Goal: Complete application form

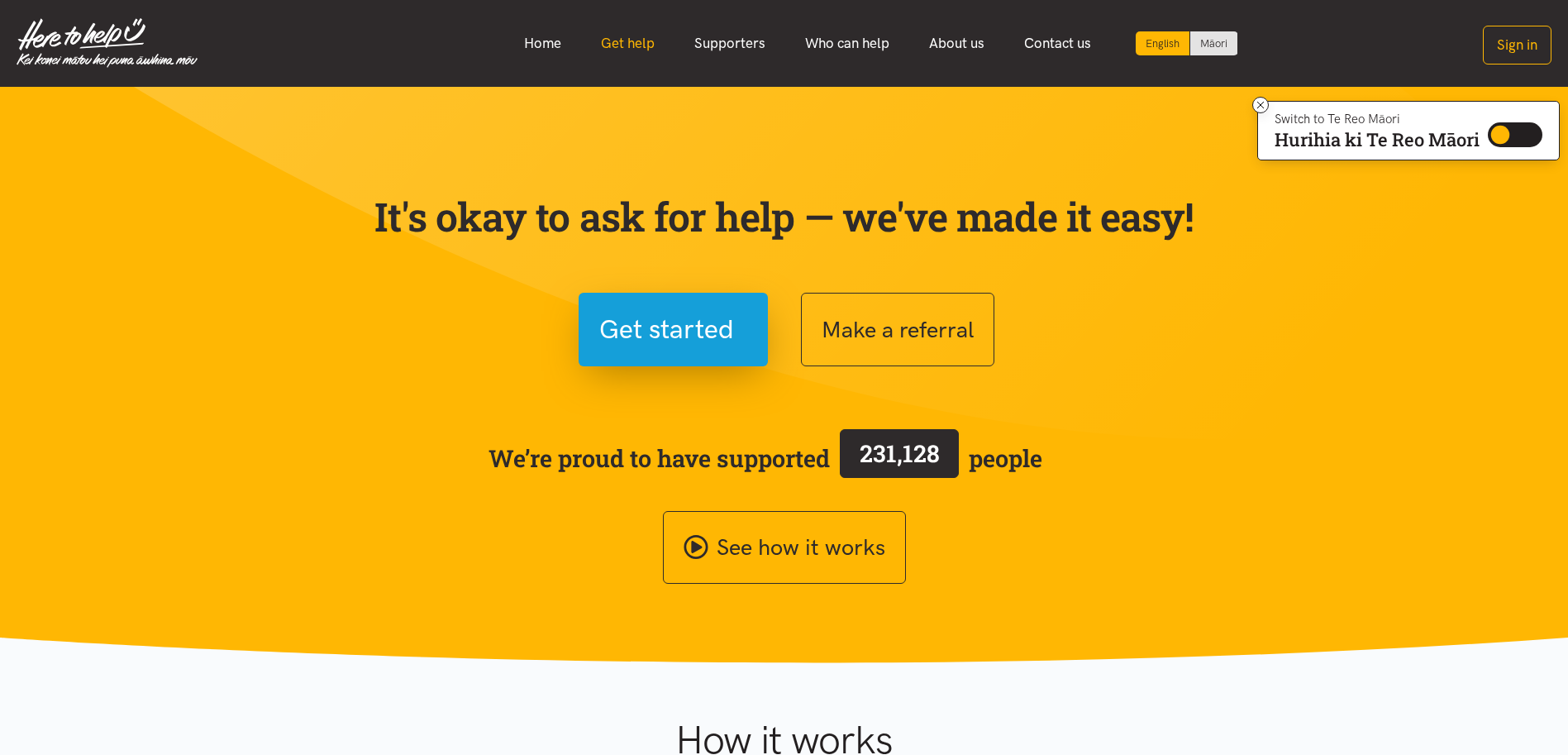
click at [646, 39] on link "Get help" at bounding box center [628, 43] width 94 height 36
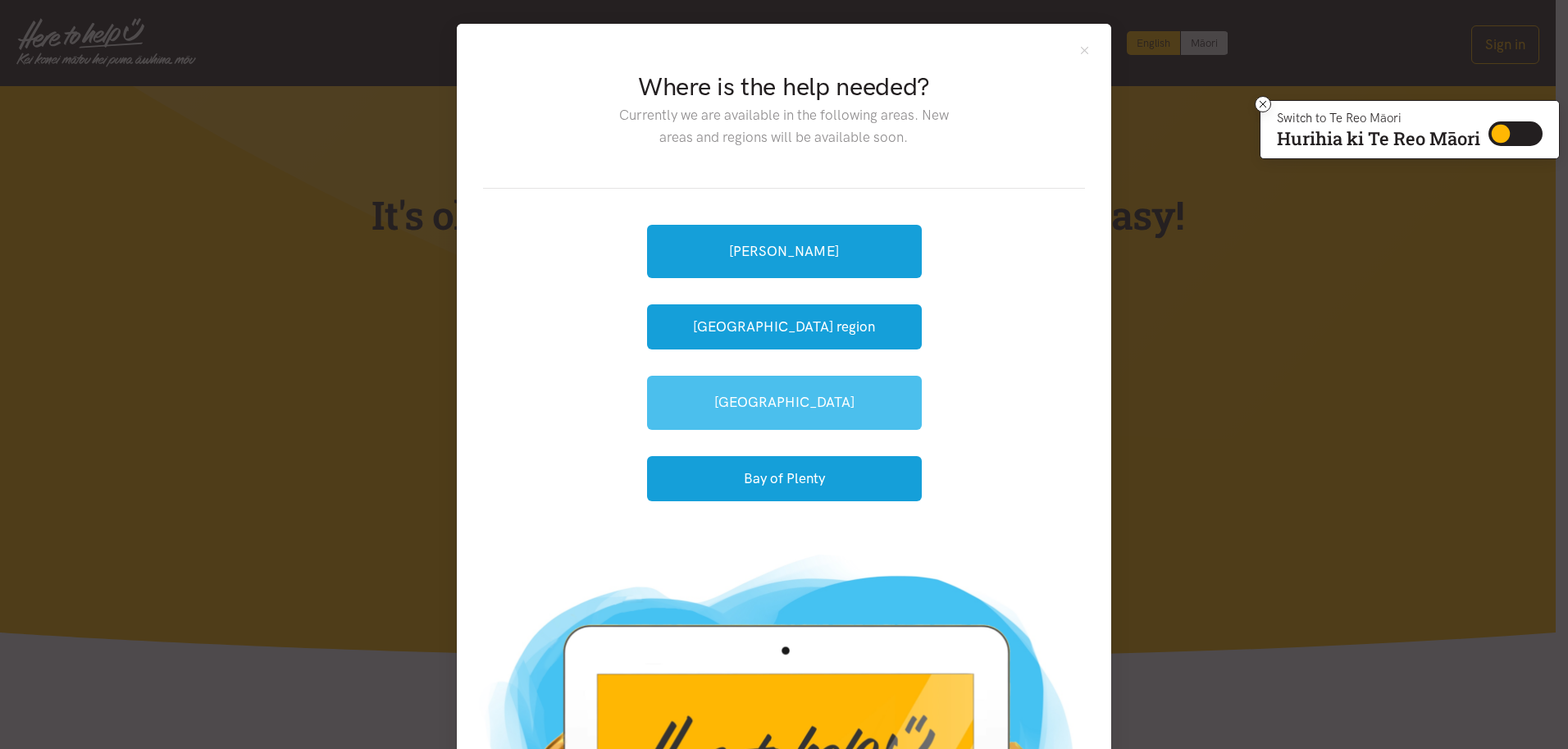
click at [746, 409] on link "[GEOGRAPHIC_DATA]" at bounding box center [784, 402] width 275 height 53
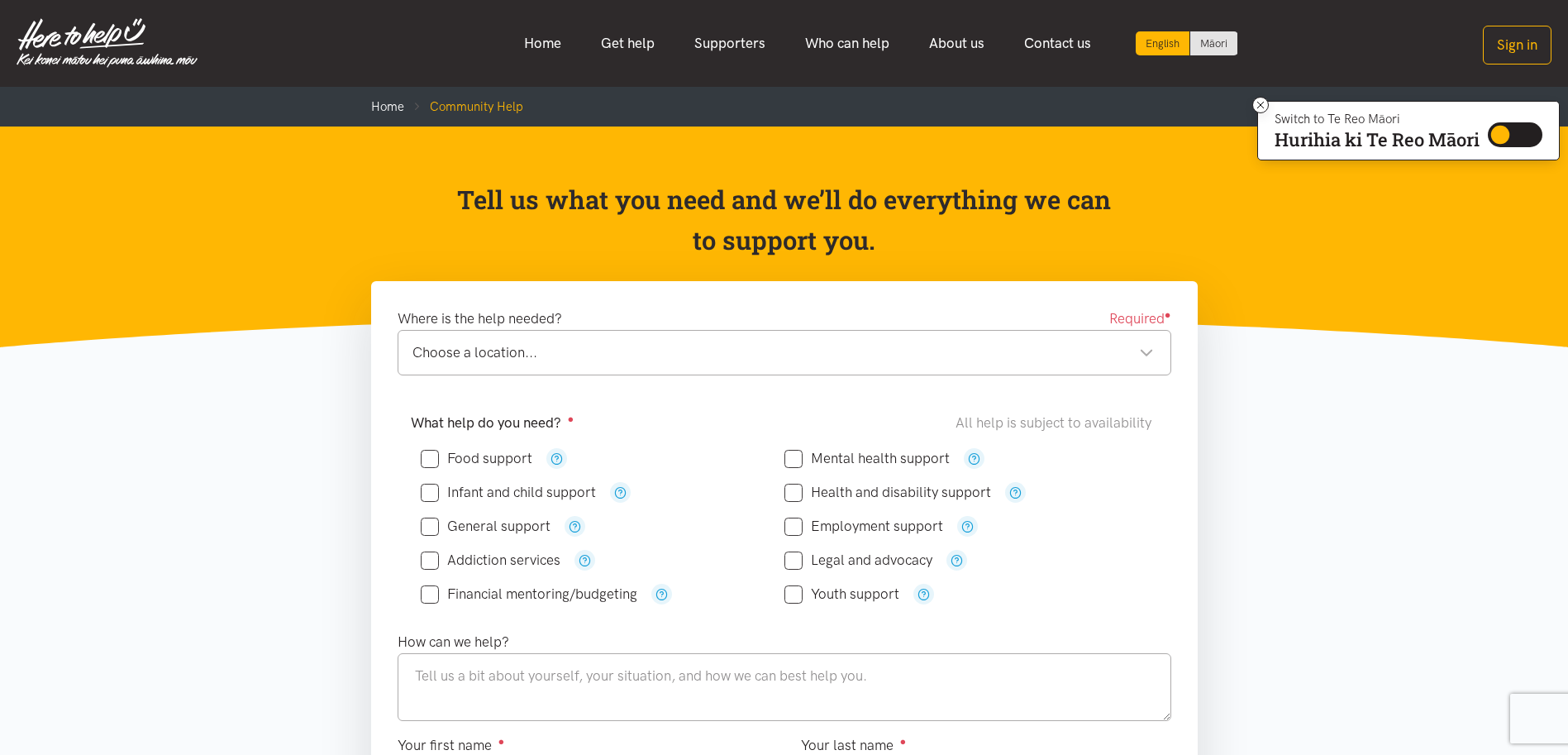
click at [435, 456] on input "Food support" at bounding box center [476, 458] width 112 height 14
checkbox input "true"
click at [1146, 353] on div "Choose a location..." at bounding box center [783, 352] width 742 height 22
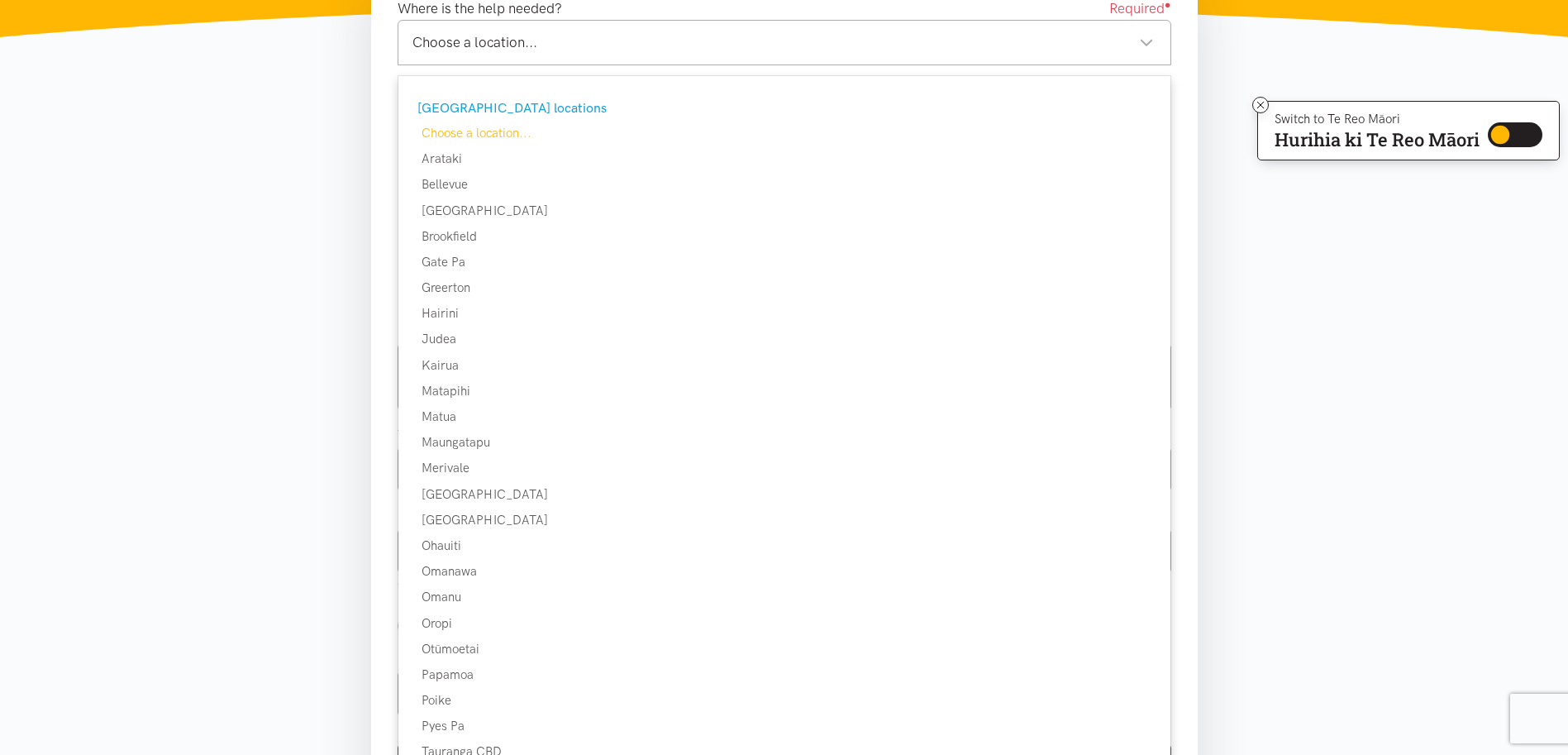
scroll to position [329, 0]
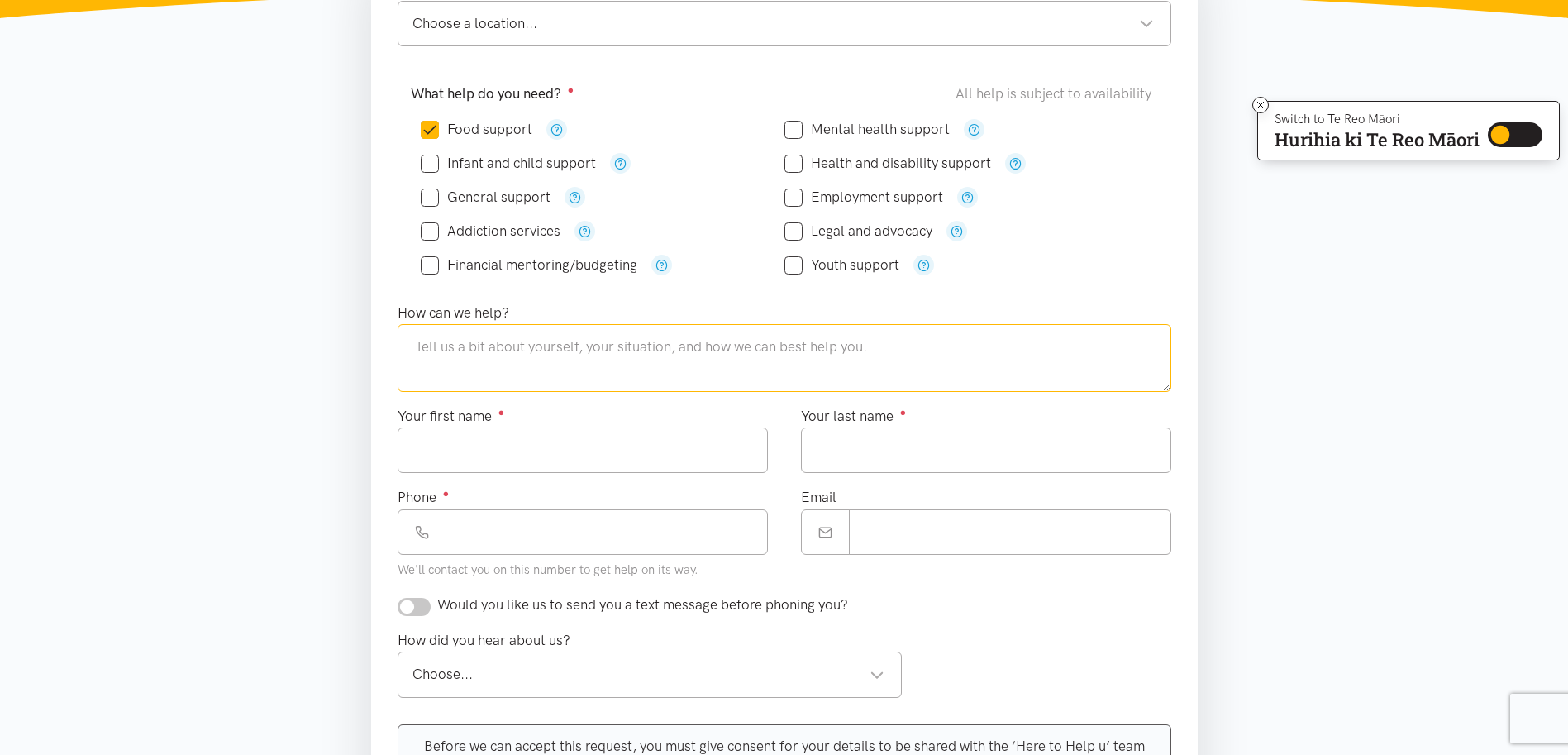
click at [551, 359] on textarea at bounding box center [784, 358] width 774 height 68
click at [1143, 26] on div "Choose a location..." at bounding box center [783, 23] width 742 height 22
click at [467, 344] on textarea at bounding box center [784, 358] width 774 height 68
click at [549, 460] on input "Your first name ●" at bounding box center [582, 450] width 370 height 46
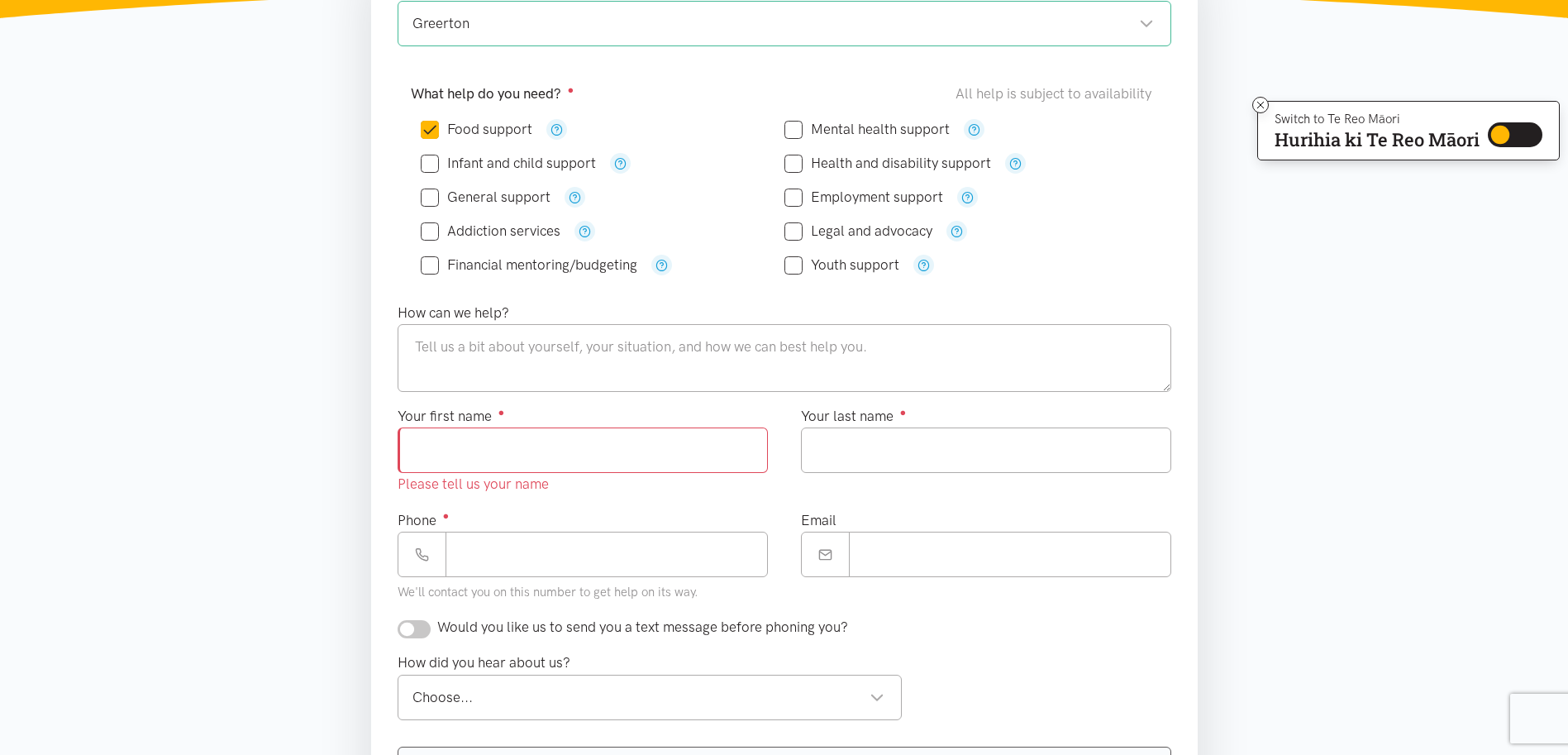
click at [983, 594] on form "Where is the help needed? Required ● Greerton Greerton Tauranga locations Choos…" at bounding box center [784, 443] width 774 height 929
click at [875, 695] on div "Choose..." at bounding box center [648, 697] width 473 height 22
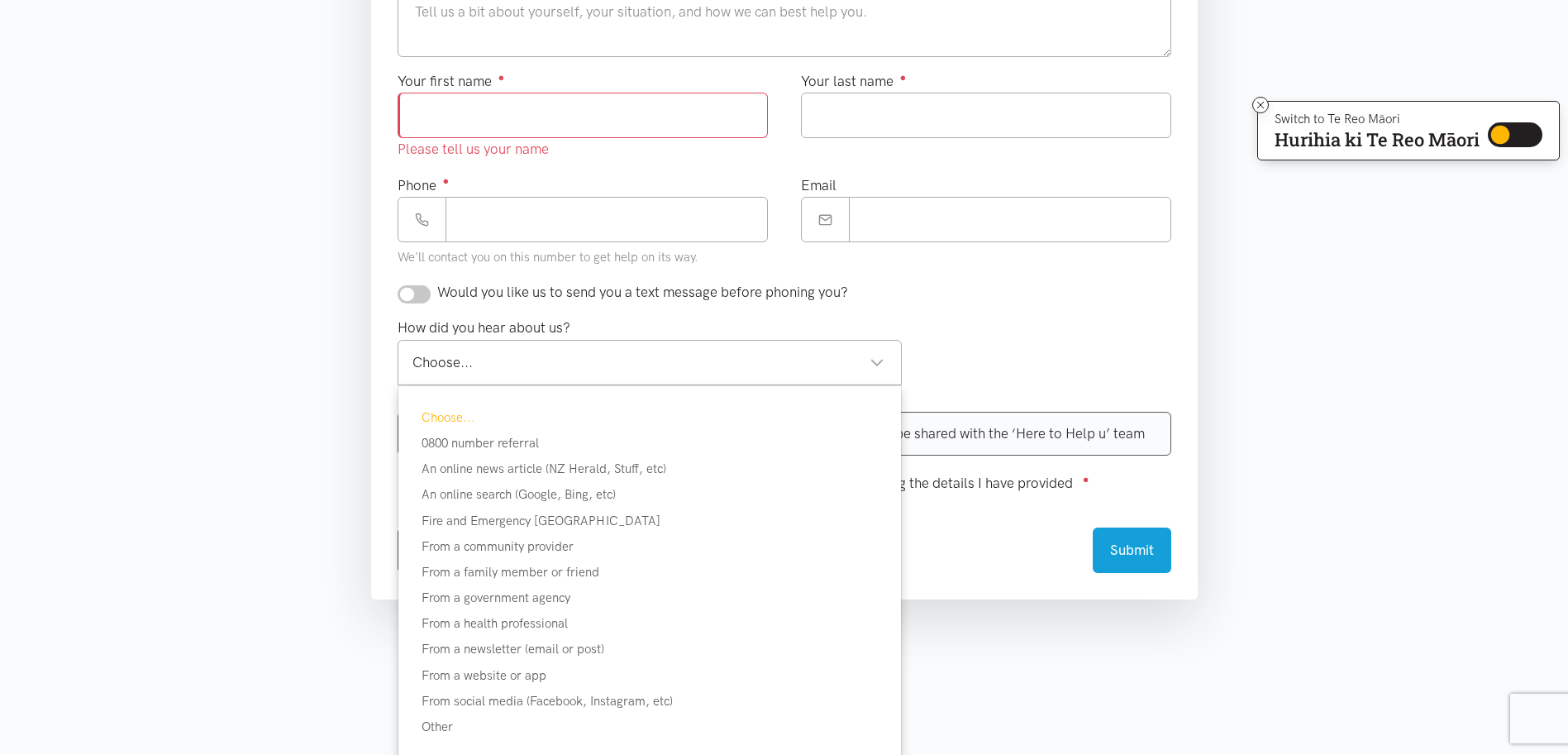
scroll to position [666, 0]
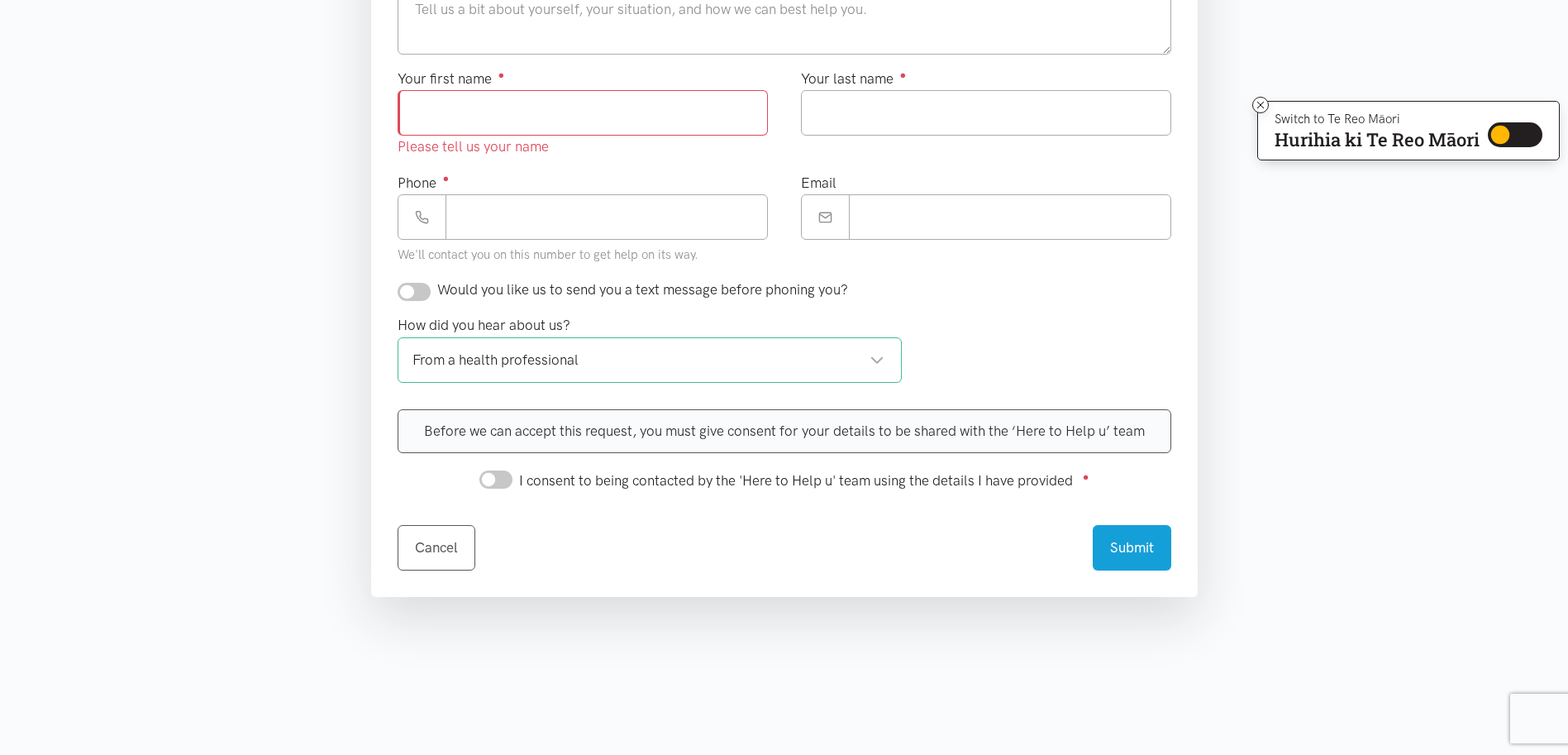
click at [507, 484] on input "I consent to being contacted by the 'Here to Help u' team using the details I h…" at bounding box center [496, 479] width 33 height 18
checkbox input "true"
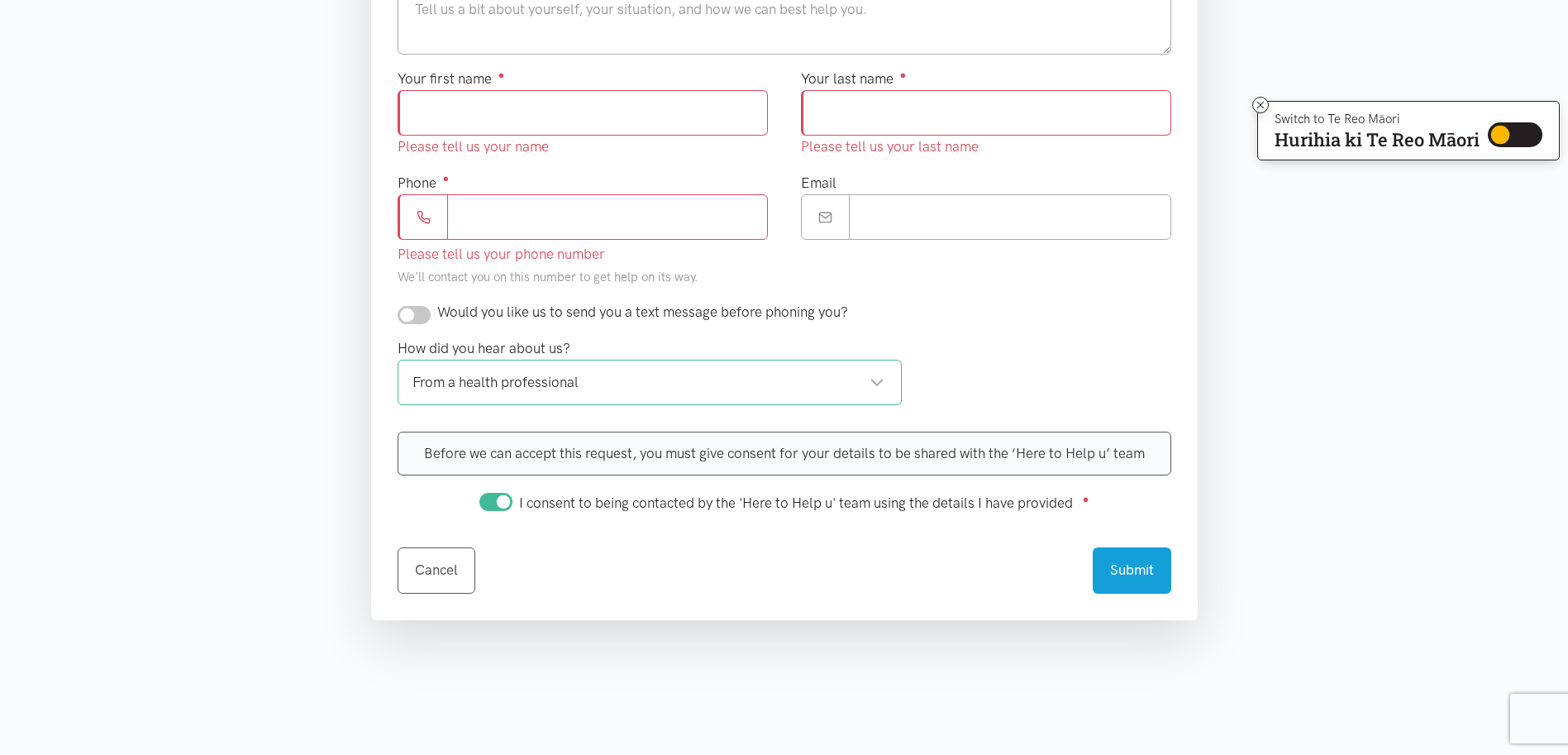
click at [462, 111] on input "Your first name ●" at bounding box center [582, 113] width 370 height 46
type input "*****"
click at [874, 109] on input "Your last name ●" at bounding box center [986, 113] width 370 height 46
type input "****"
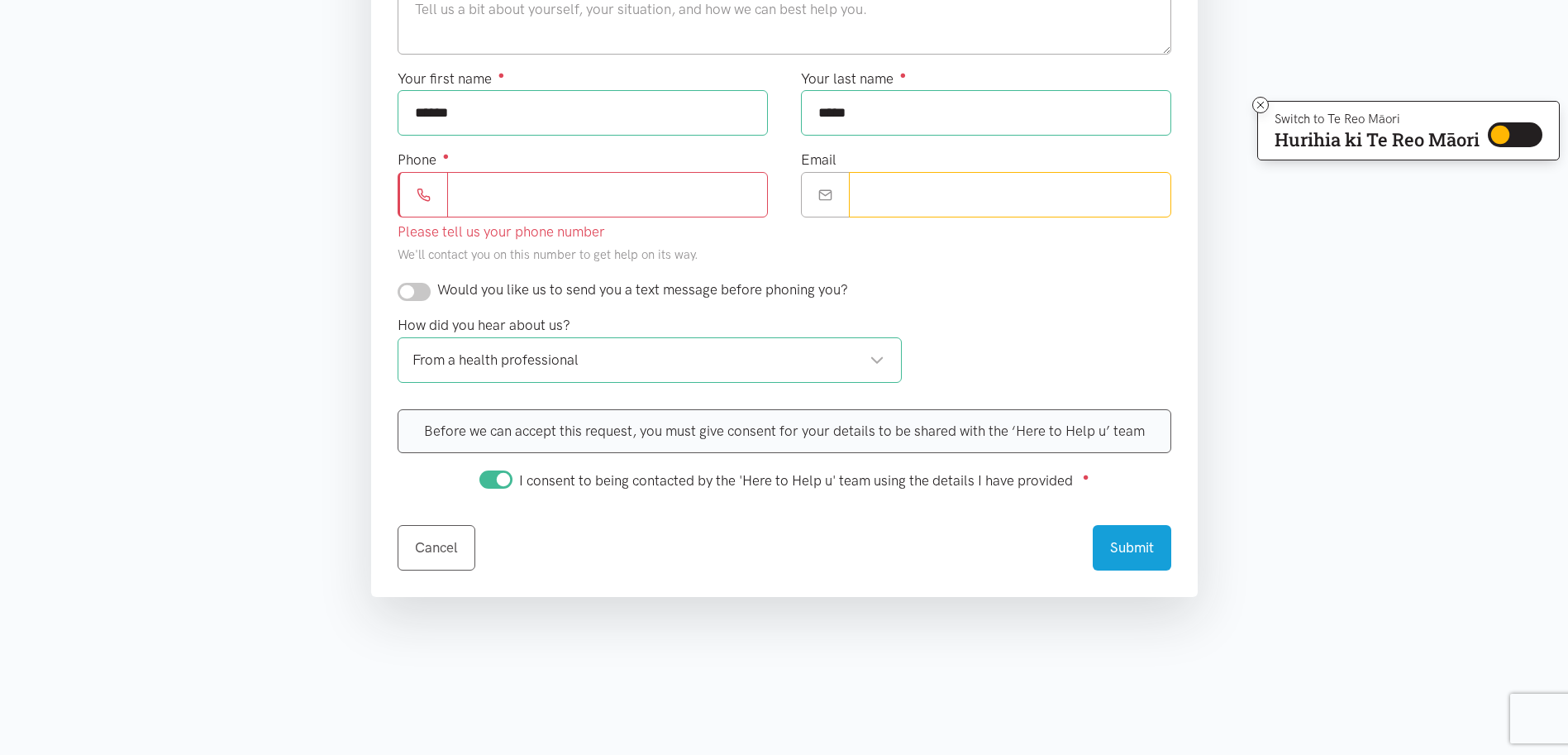
click at [889, 200] on input "Email" at bounding box center [1010, 195] width 322 height 46
paste input "**********"
type input "**********"
click at [470, 203] on input "Phone ●" at bounding box center [607, 195] width 320 height 46
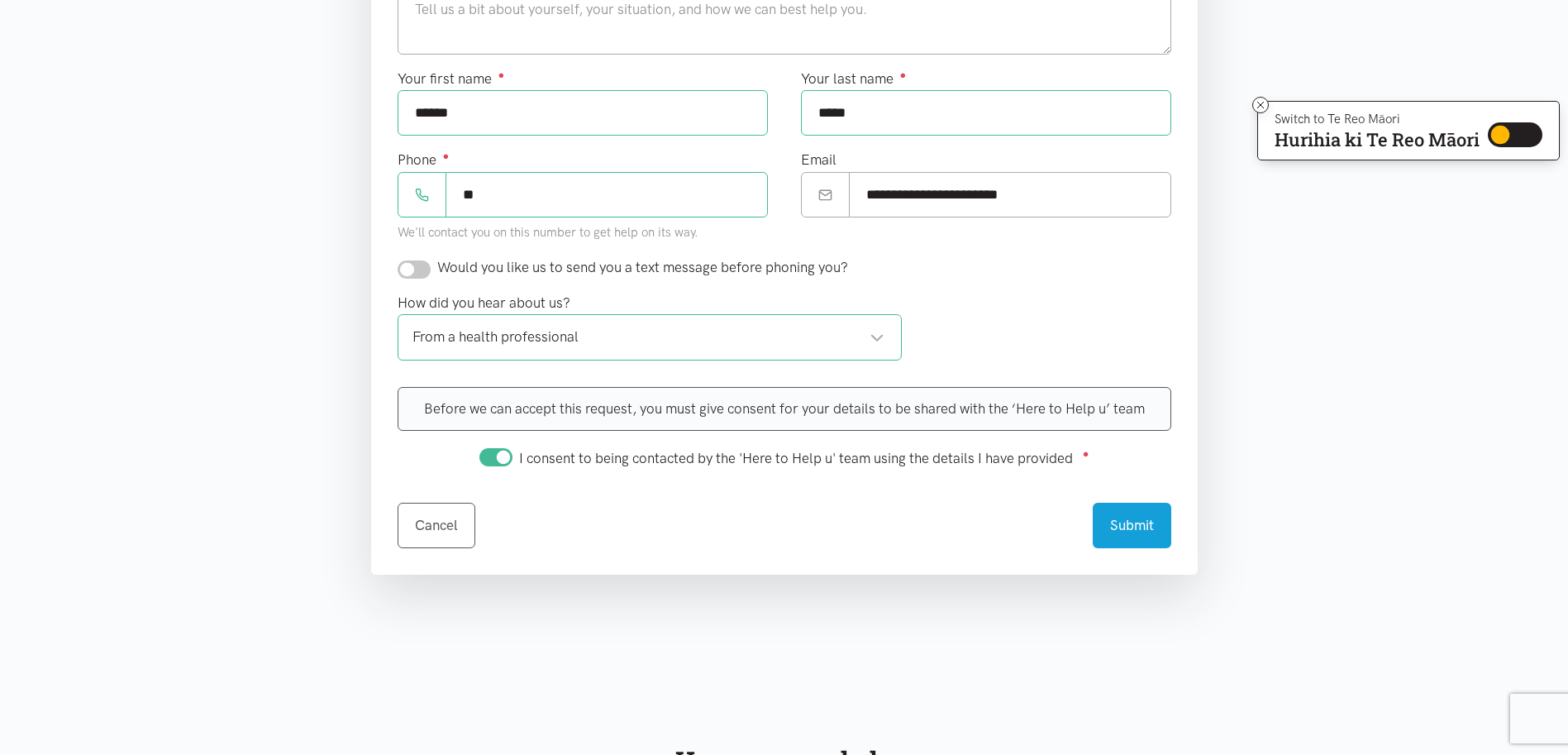
type input "*"
paste input "**********"
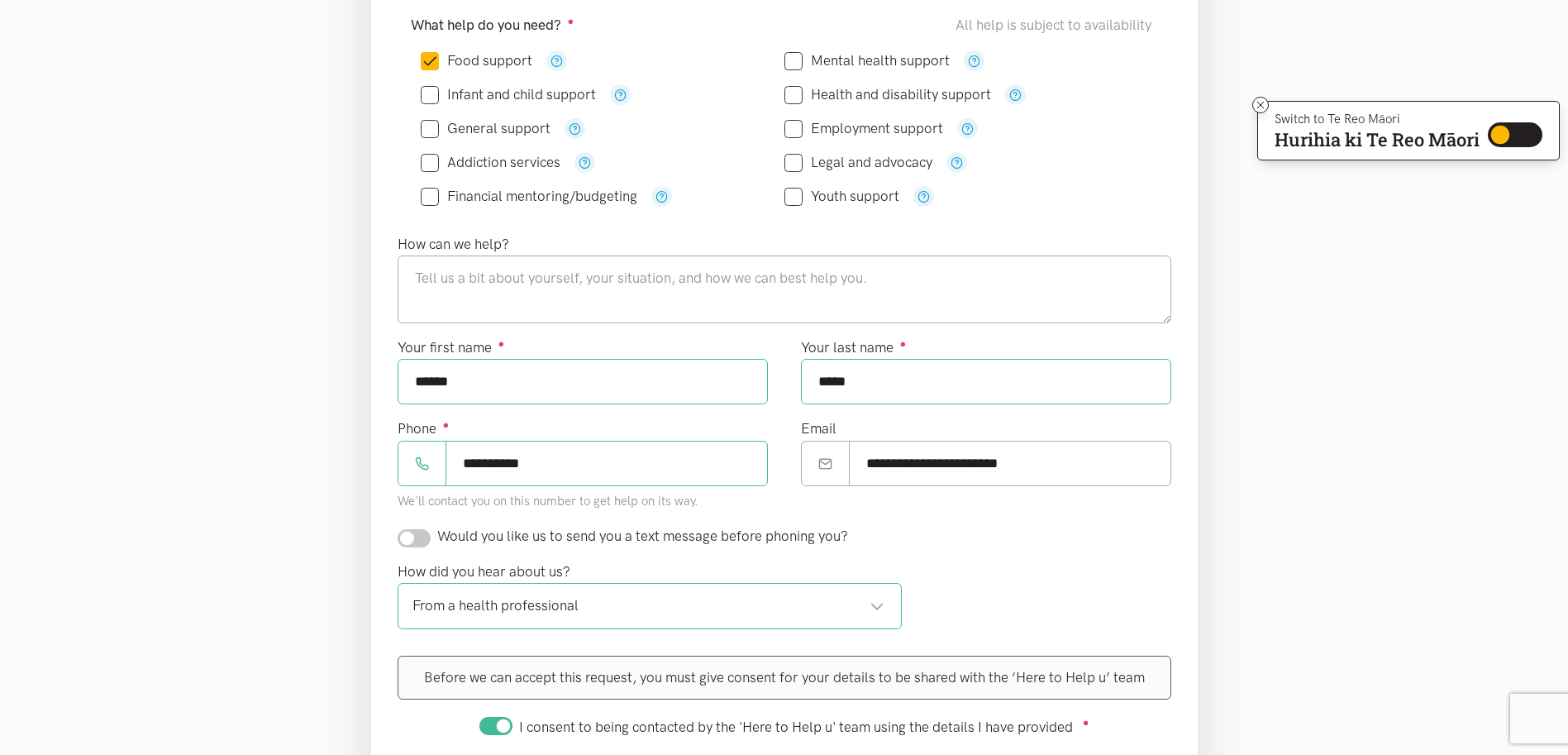
scroll to position [366, 0]
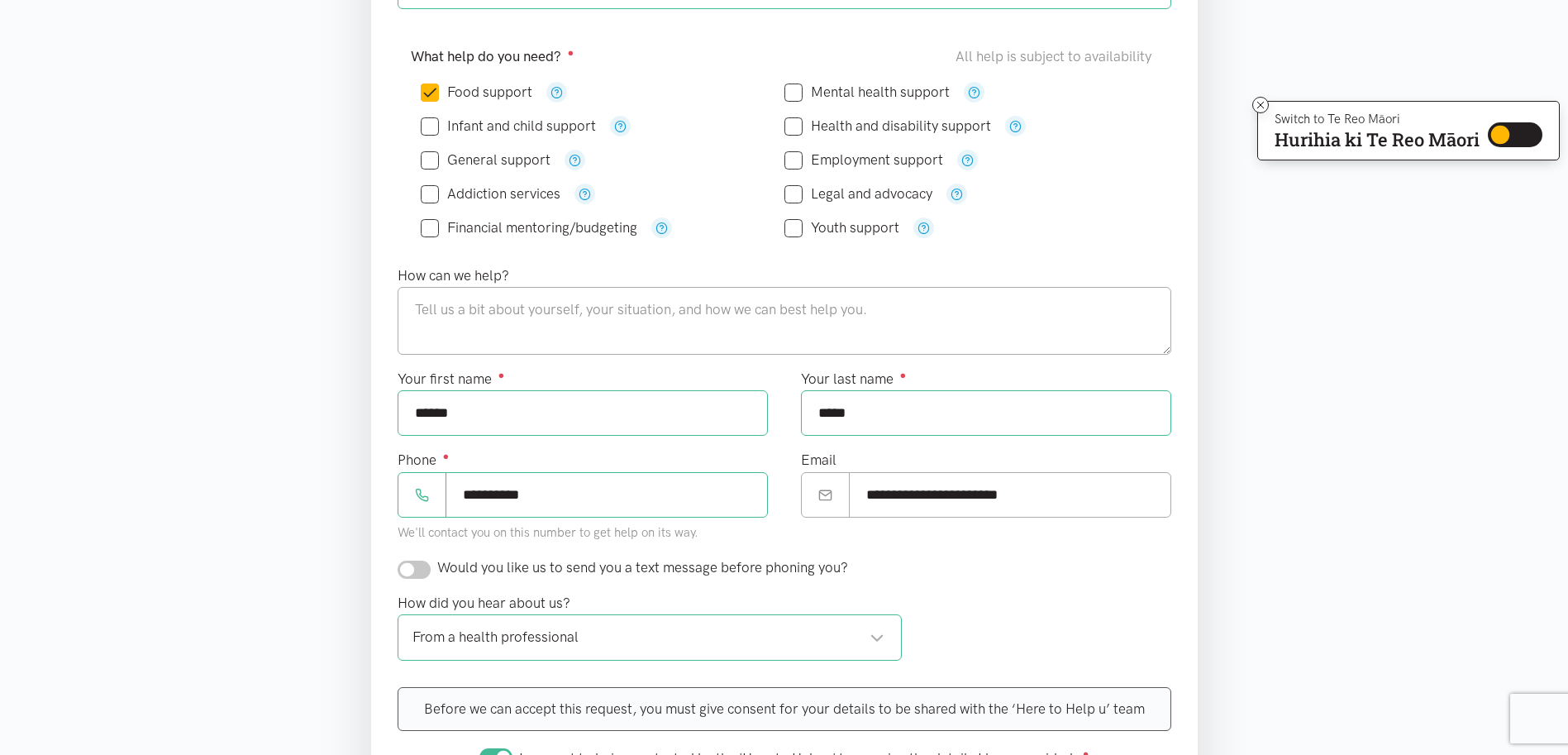
type input "**********"
click at [497, 295] on textarea at bounding box center [784, 321] width 774 height 68
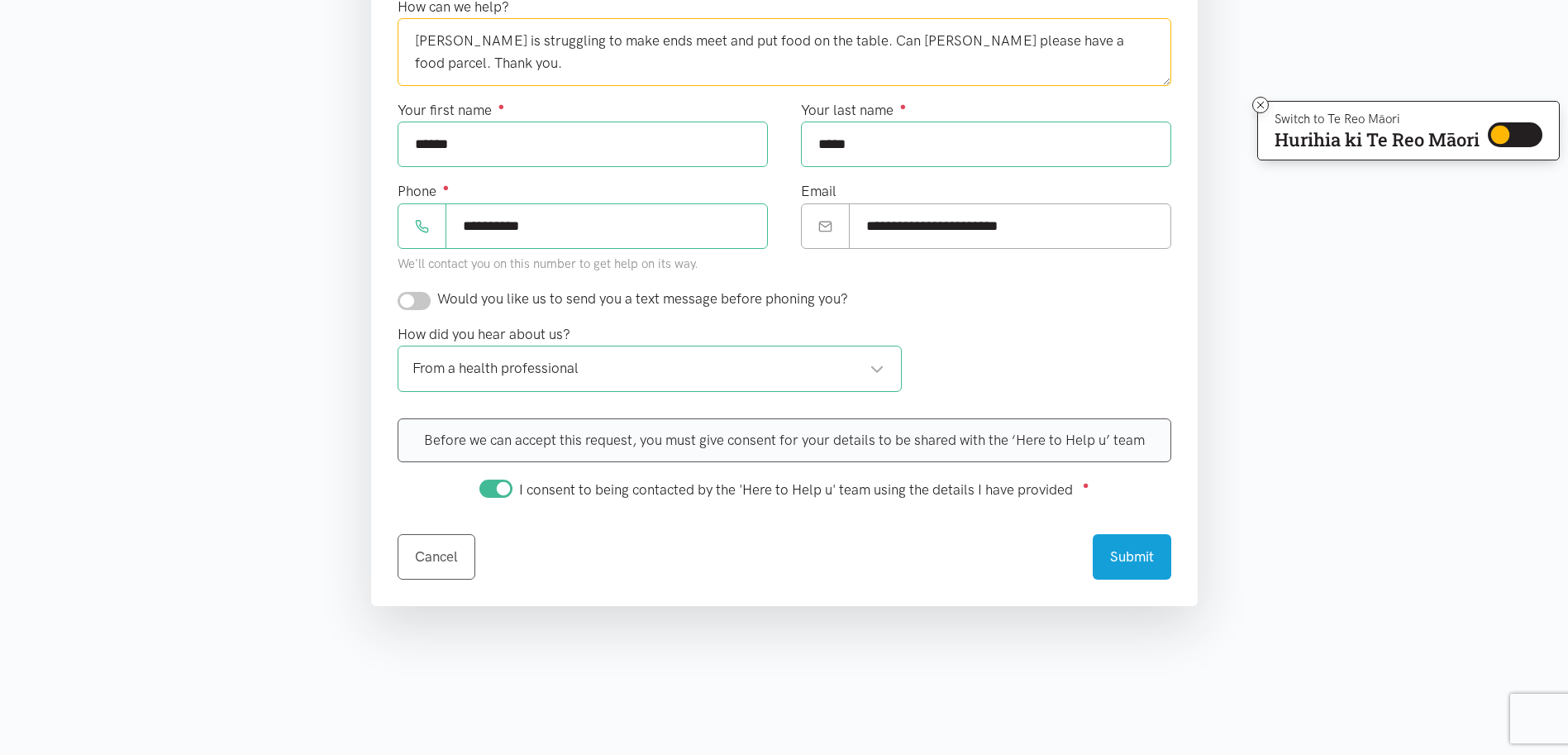
scroll to position [693, 0]
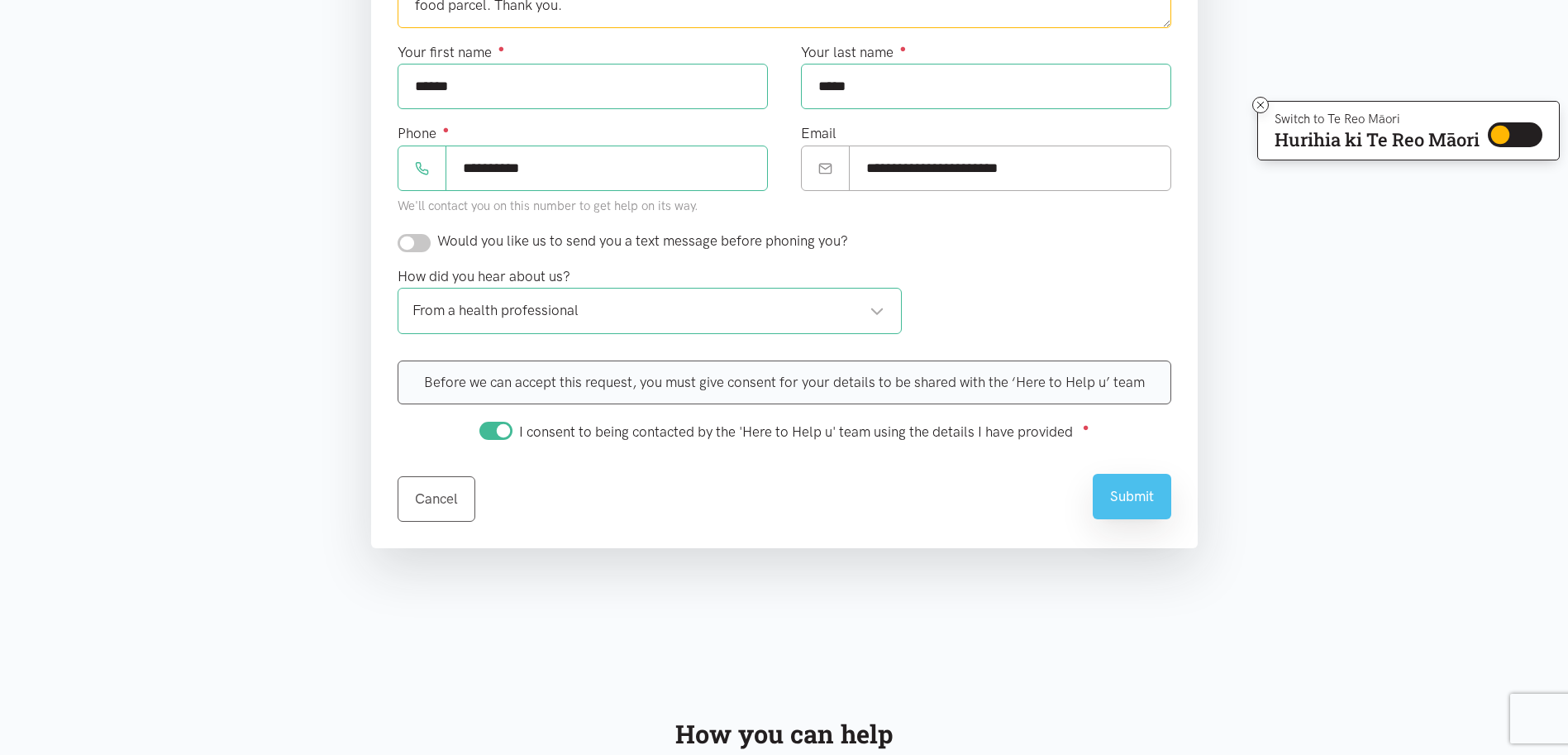
type textarea "Nicci is struggling to make ends meet and put food on the table. Can Nicci plea…"
click at [1138, 500] on button "Submit" at bounding box center [1132, 496] width 79 height 46
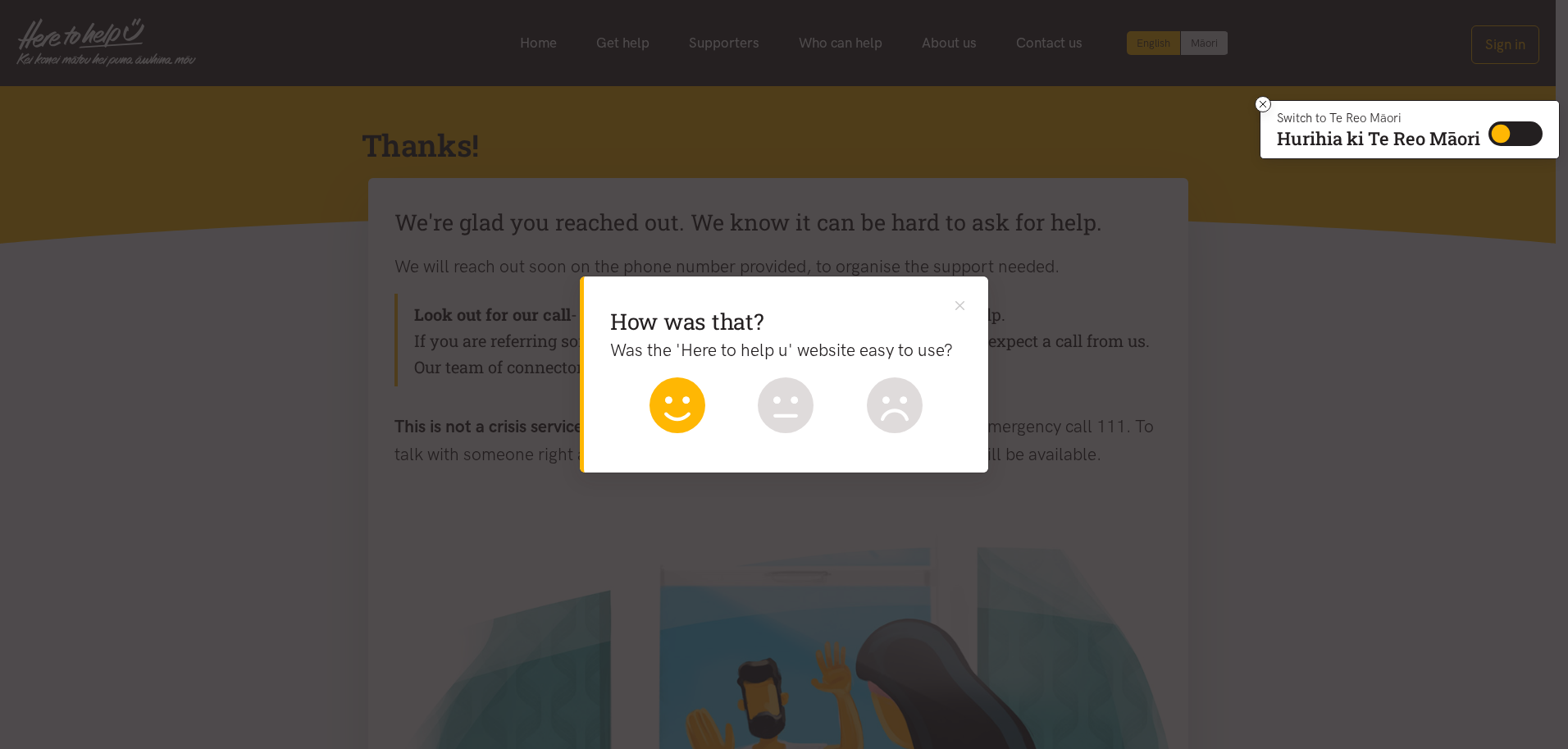
click at [677, 400] on icon at bounding box center [678, 405] width 56 height 56
